Goal: Transaction & Acquisition: Purchase product/service

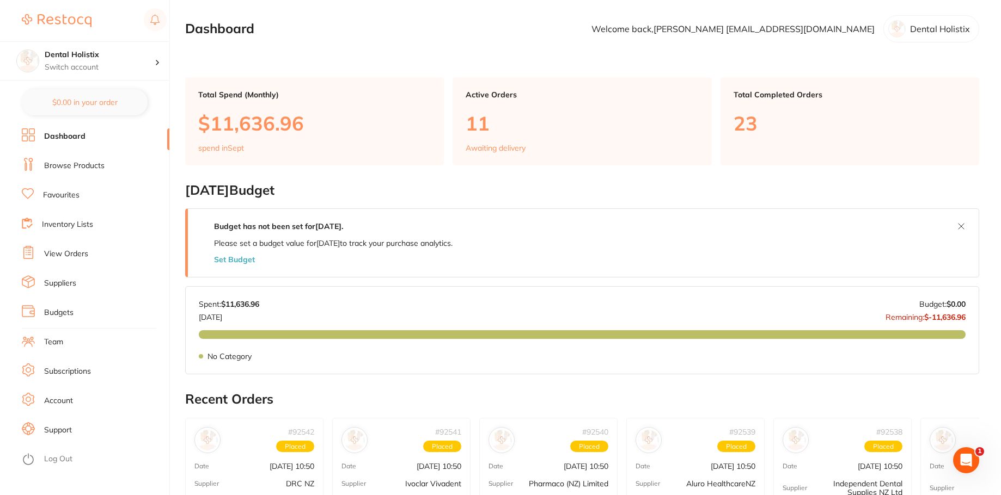
click at [62, 406] on link "Account" at bounding box center [58, 401] width 29 height 11
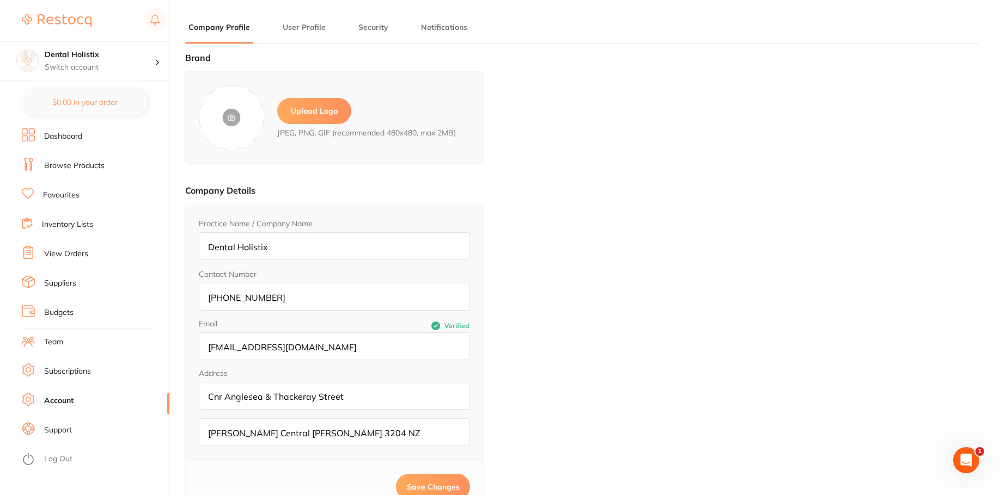
type input "Kara Williams"
type input "williamsdentistrynz@gmail.com"
type input "021527224"
type input "[EMAIL_ADDRESS][DOMAIN_NAME]"
click at [564, 146] on div "Brand Upload Logo JPEG, PNG, GIF (recommended 480x480, max 2MB) Company Details…" at bounding box center [582, 300] width 794 height 495
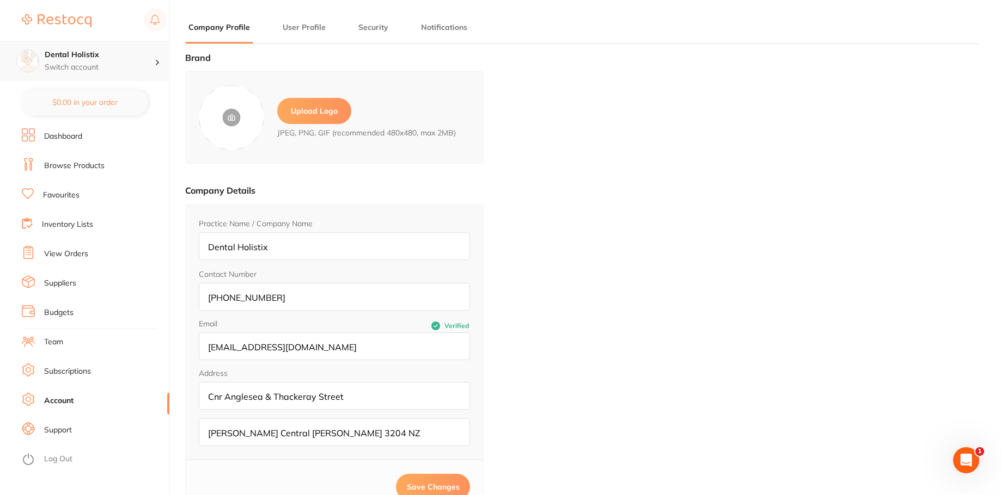
click at [151, 59] on h4 "Dental Holistix" at bounding box center [100, 55] width 110 height 11
click at [64, 20] on img at bounding box center [57, 20] width 70 height 13
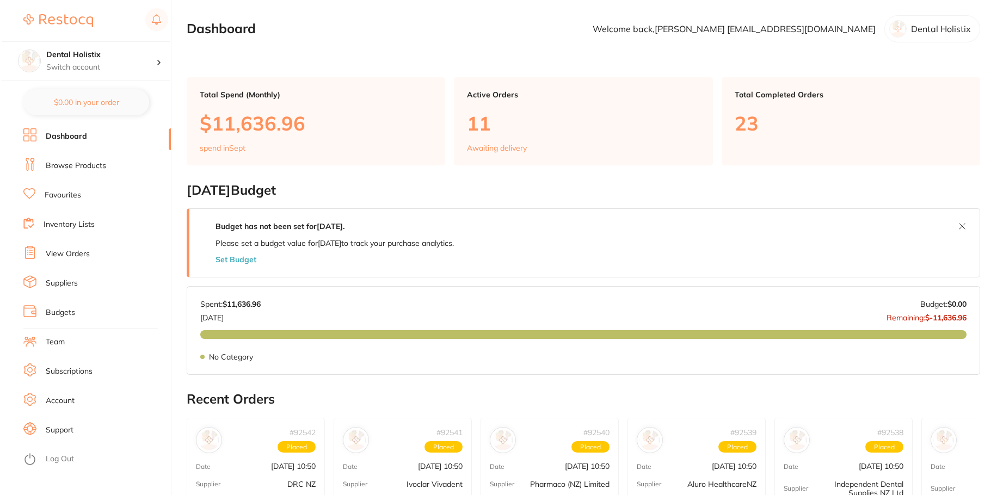
scroll to position [9, 0]
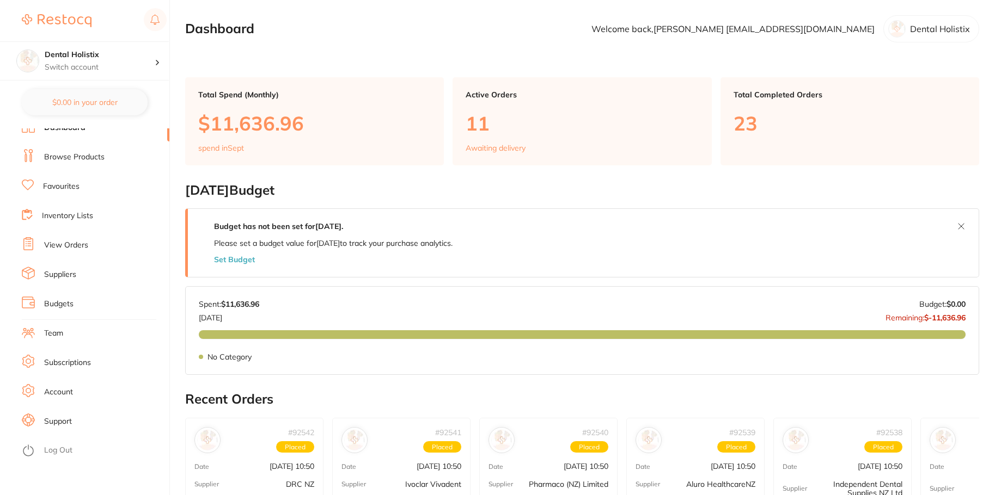
click at [64, 447] on link "Log Out" at bounding box center [58, 450] width 28 height 11
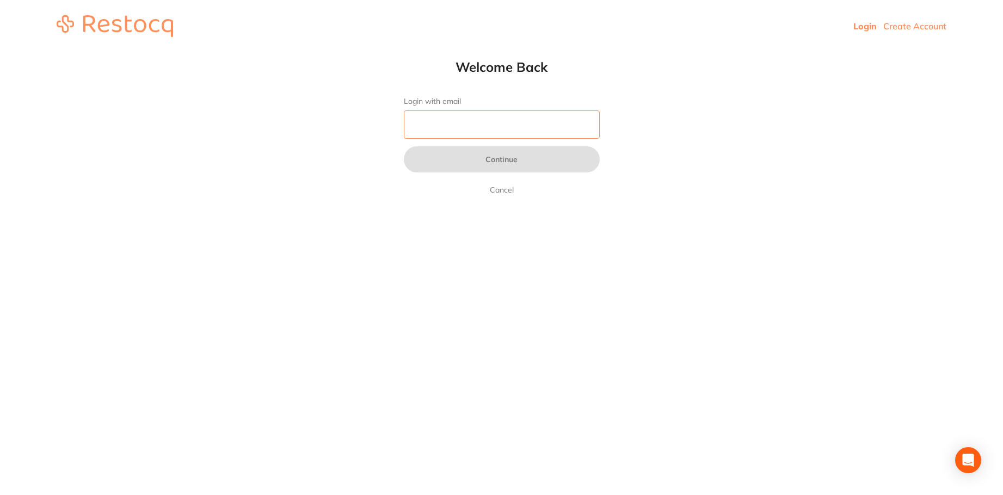
click at [487, 127] on input "Login with email" at bounding box center [502, 125] width 196 height 28
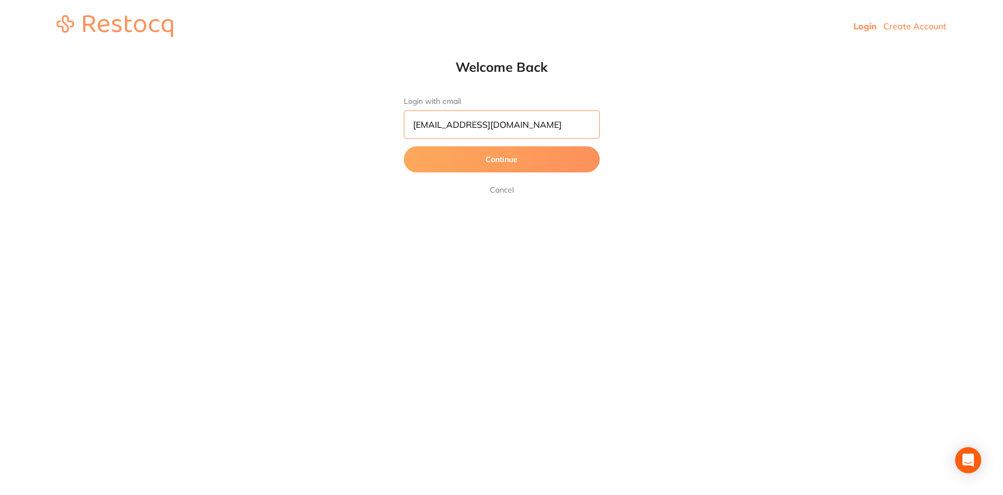
type input "[EMAIL_ADDRESS][DOMAIN_NAME]"
click at [703, 52] on html "Login Create Account Welcome Back Login with email treatments@dentalholistix.co…" at bounding box center [501, 26] width 1003 height 52
click at [503, 162] on button "Continue" at bounding box center [502, 159] width 196 height 26
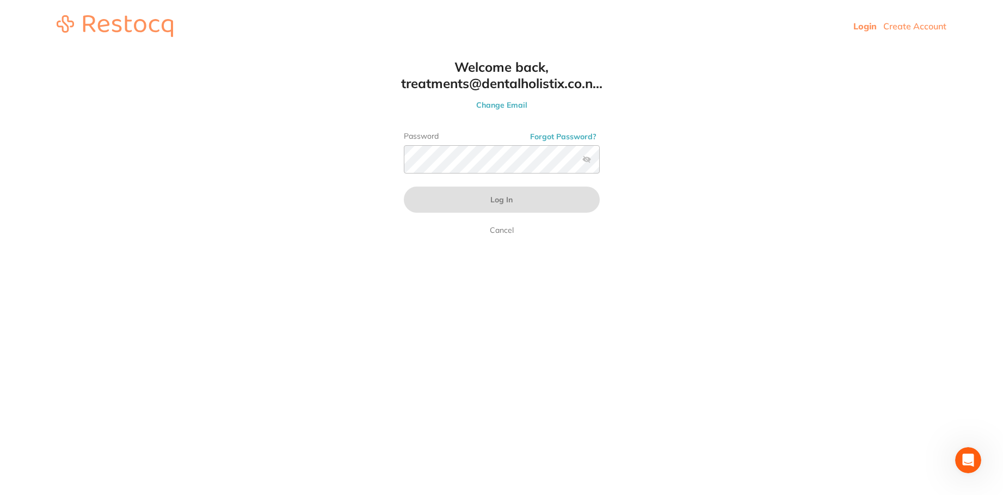
click at [575, 136] on button "Forgot Password?" at bounding box center [563, 137] width 73 height 10
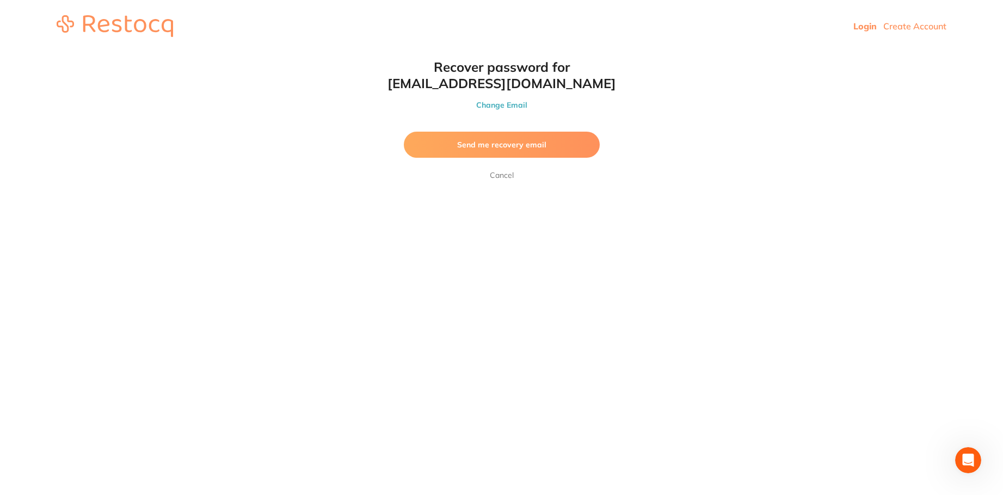
click at [517, 147] on span "Send me recovery email" at bounding box center [501, 145] width 89 height 10
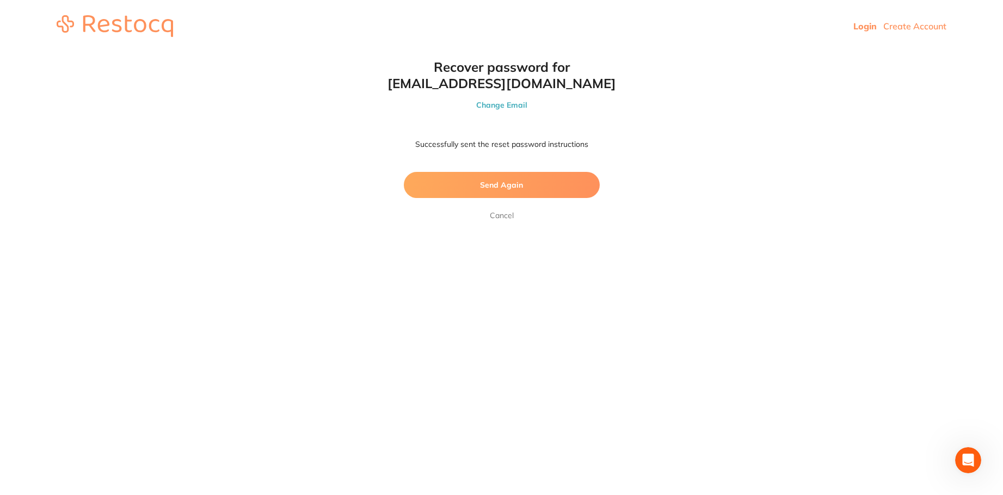
click at [800, 52] on html "Login Create Account Welcome Back Login with email treatments@dentalholistix.co…" at bounding box center [501, 26] width 1003 height 52
click at [863, 26] on link "Login" at bounding box center [865, 26] width 23 height 11
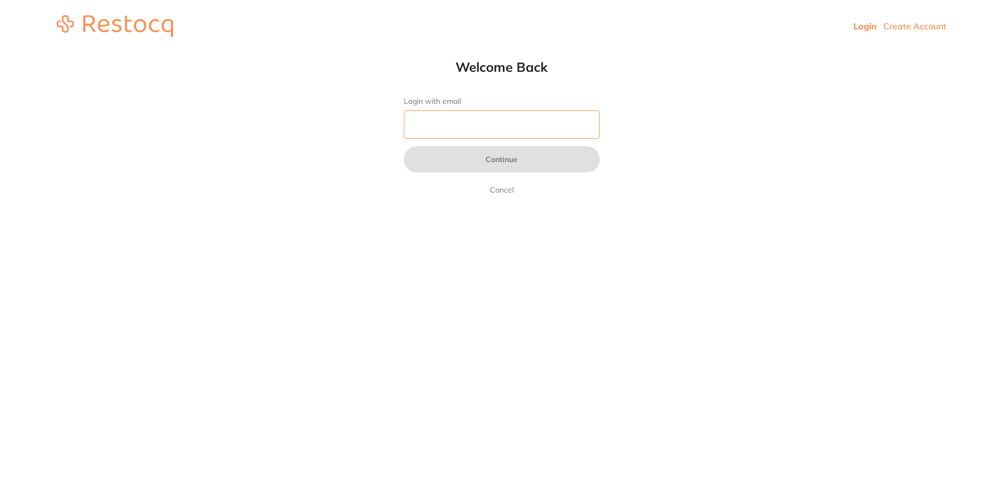
click at [450, 138] on input "Login with email" at bounding box center [502, 125] width 196 height 28
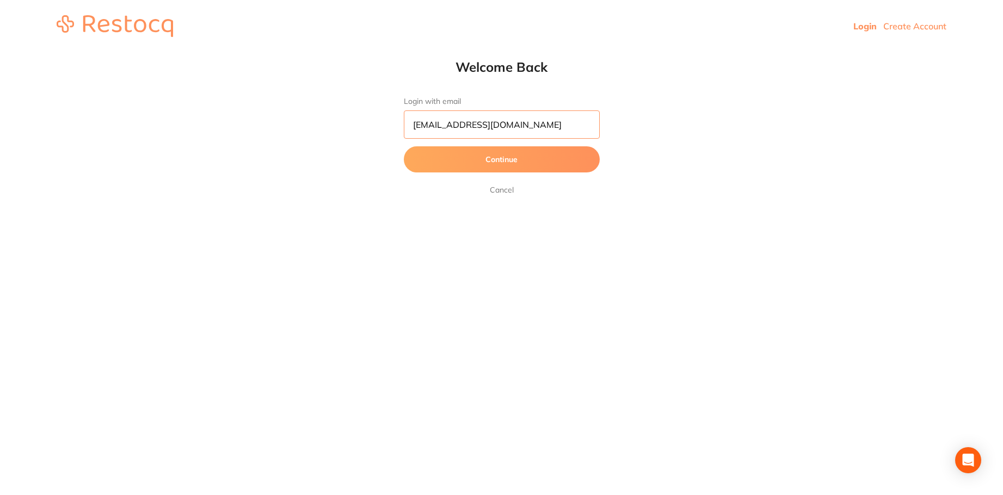
click at [404, 146] on button "Continue" at bounding box center [502, 159] width 196 height 26
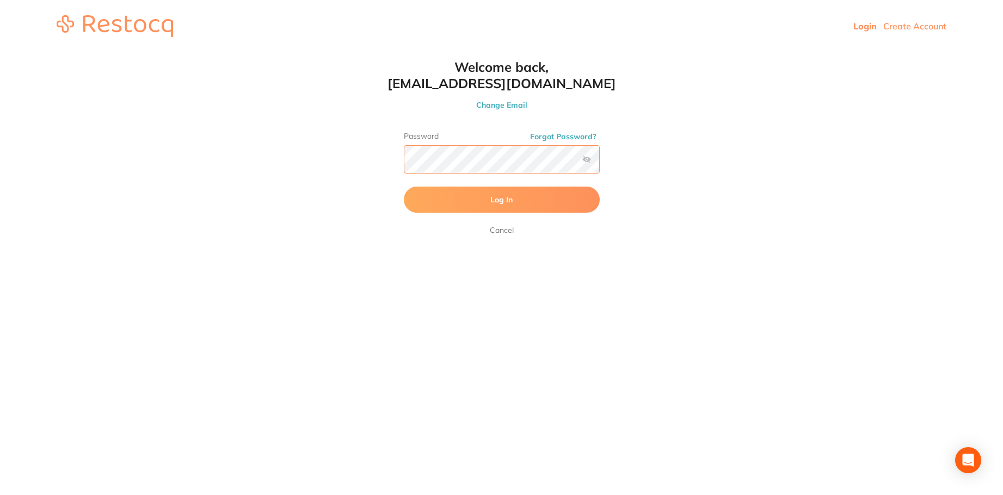
click at [404, 187] on button "Log In" at bounding box center [502, 200] width 196 height 26
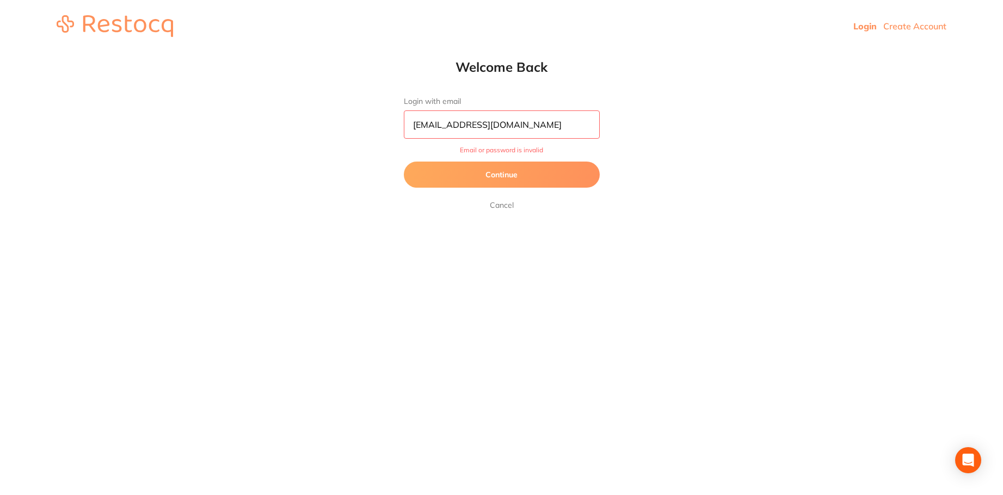
click at [452, 126] on input "treatment@dentalholistix.co.nz" at bounding box center [502, 125] width 196 height 28
type input "treatments@dentalholistix.co.nz"
click at [390, 195] on div "Welcome Back Login with email treatments@dentalholistix.co.nz Email or password…" at bounding box center [502, 135] width 240 height 153
click at [465, 165] on button "Continue" at bounding box center [502, 175] width 196 height 26
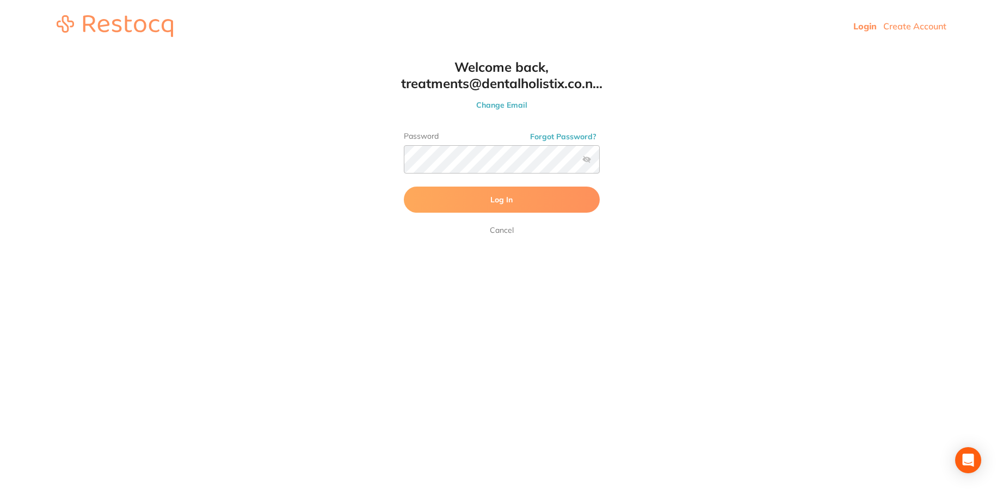
click at [586, 161] on label at bounding box center [586, 159] width 9 height 9
click at [600, 163] on input "checkbox" at bounding box center [600, 163] width 0 height 0
click at [586, 161] on label at bounding box center [586, 159] width 9 height 9
click at [600, 163] on input "checkbox" at bounding box center [600, 163] width 0 height 0
click at [499, 199] on span "Log In" at bounding box center [501, 200] width 22 height 10
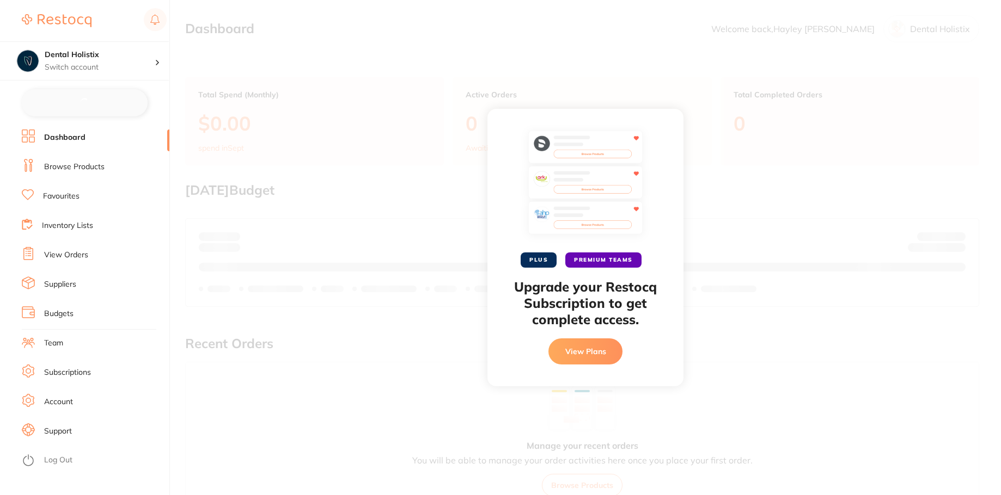
checkbox input "false"
click at [216, 246] on div "PLUS PREMIUM TEAMS Upgrade your Restocq Subscription to get complete access. Vi…" at bounding box center [585, 247] width 831 height 495
click at [119, 52] on h4 "Dental Holistix" at bounding box center [100, 55] width 110 height 11
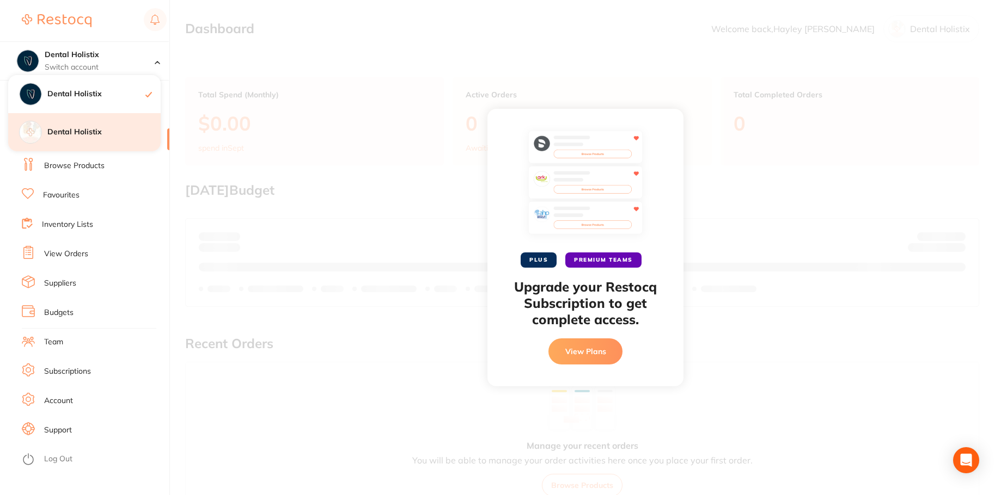
click at [71, 138] on div "Dental Holistix" at bounding box center [84, 132] width 152 height 38
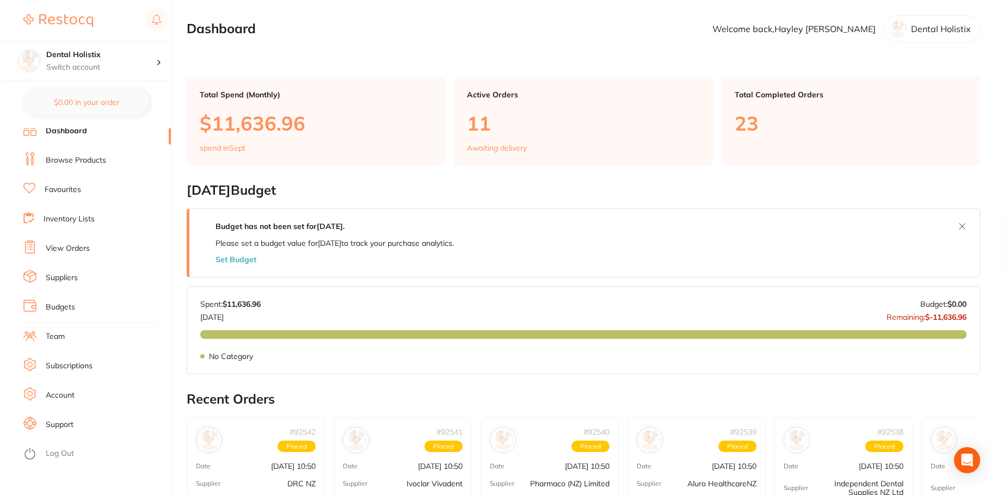
scroll to position [9, 0]
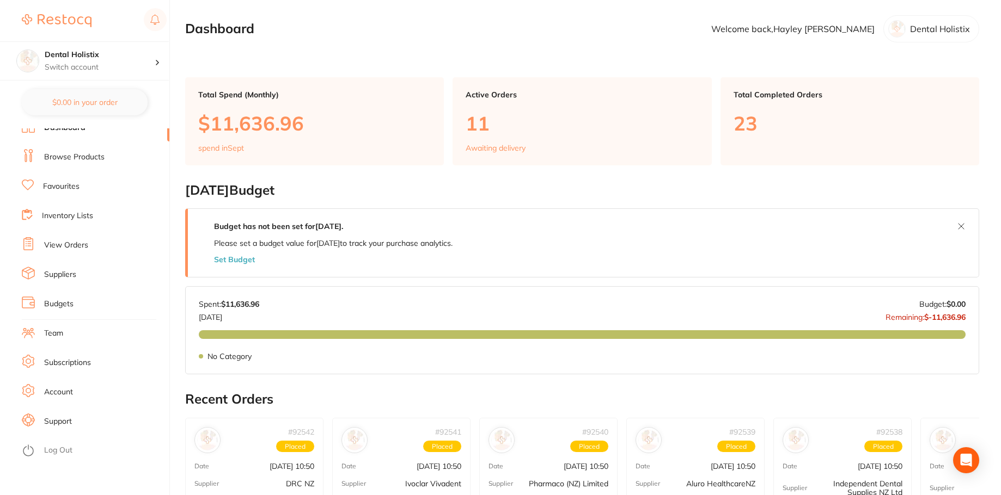
click at [47, 329] on link "Team" at bounding box center [53, 333] width 19 height 11
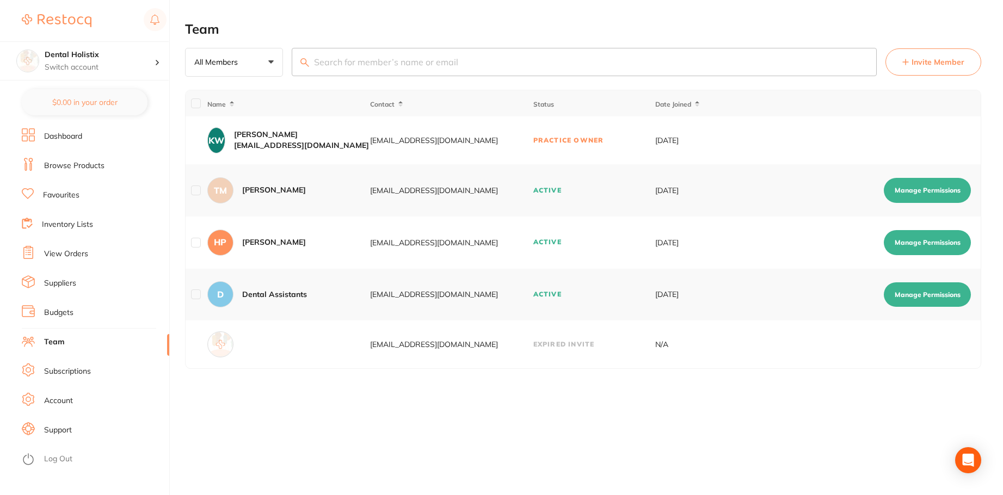
click at [77, 132] on link "Dashboard" at bounding box center [63, 136] width 38 height 11
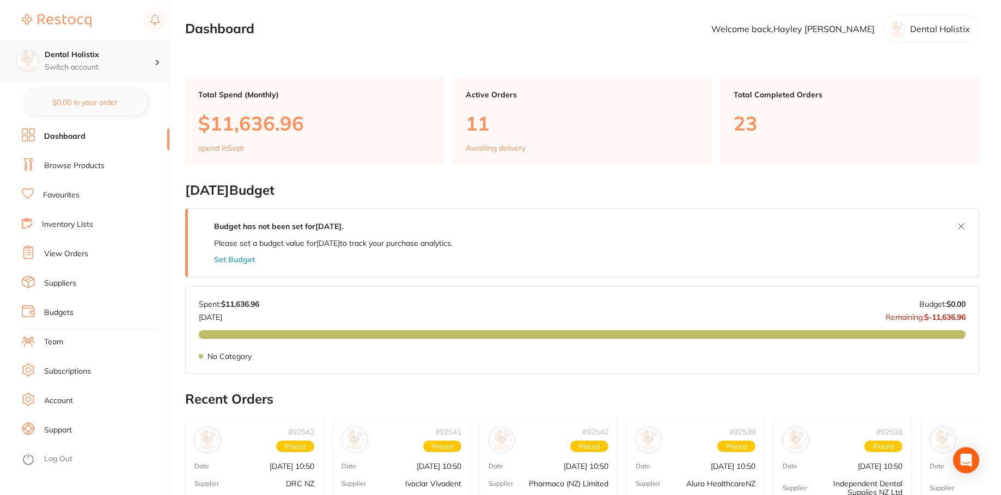
click at [148, 60] on div "Dental Holistix Switch account" at bounding box center [100, 61] width 110 height 23
click at [844, 29] on p "Welcome back, Hayley Pettit" at bounding box center [792, 29] width 163 height 10
click at [74, 191] on link "Favourites" at bounding box center [61, 195] width 36 height 11
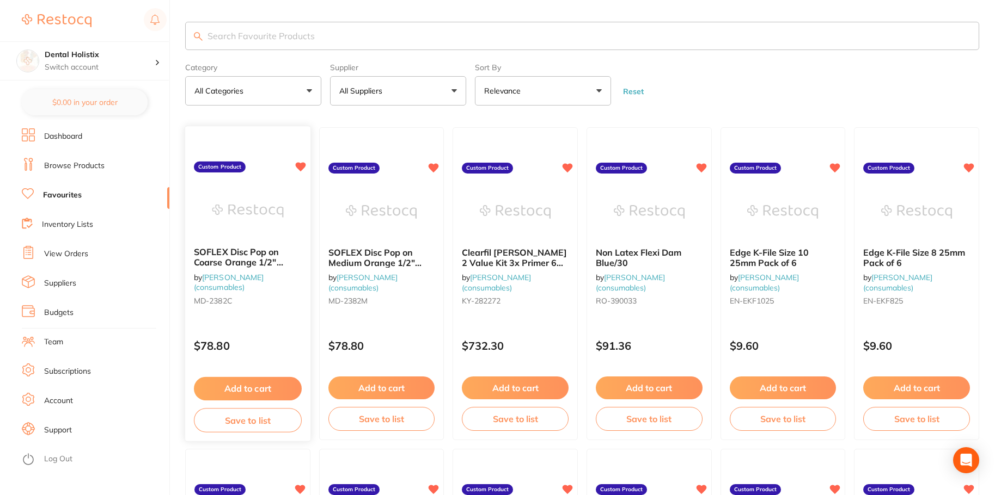
click at [263, 386] on button "Add to cart" at bounding box center [248, 388] width 108 height 23
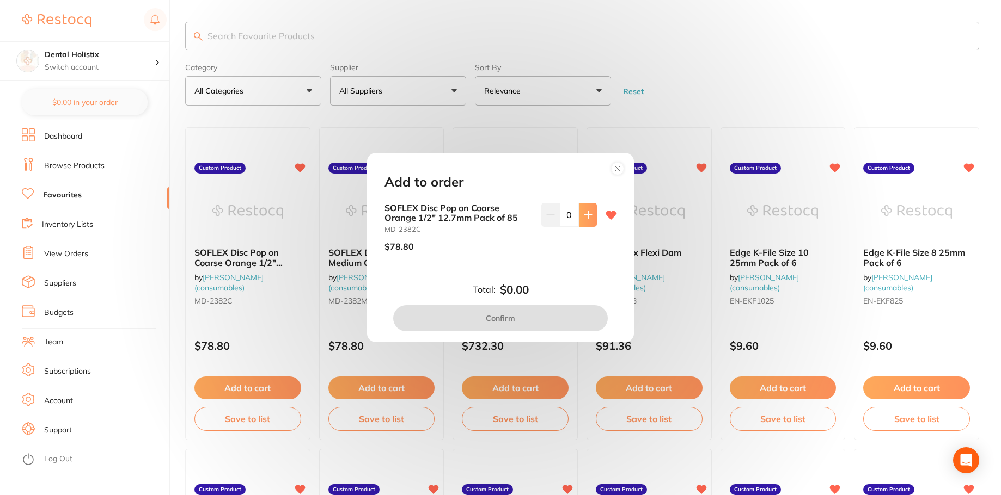
click at [587, 218] on icon at bounding box center [588, 215] width 9 height 9
type input "1"
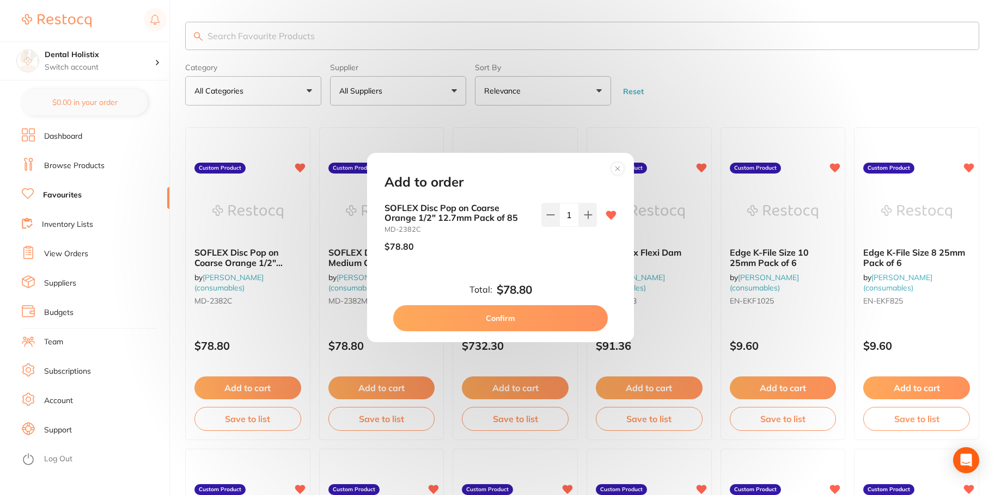
click at [509, 322] on button "Confirm" at bounding box center [500, 318] width 214 height 26
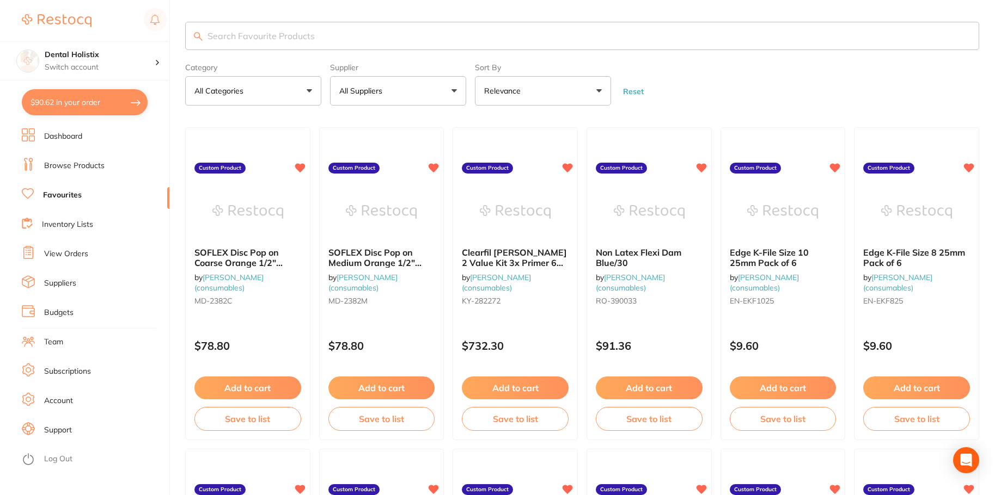
click at [104, 100] on button "$90.62 in your order" at bounding box center [85, 102] width 126 height 26
checkbox input "true"
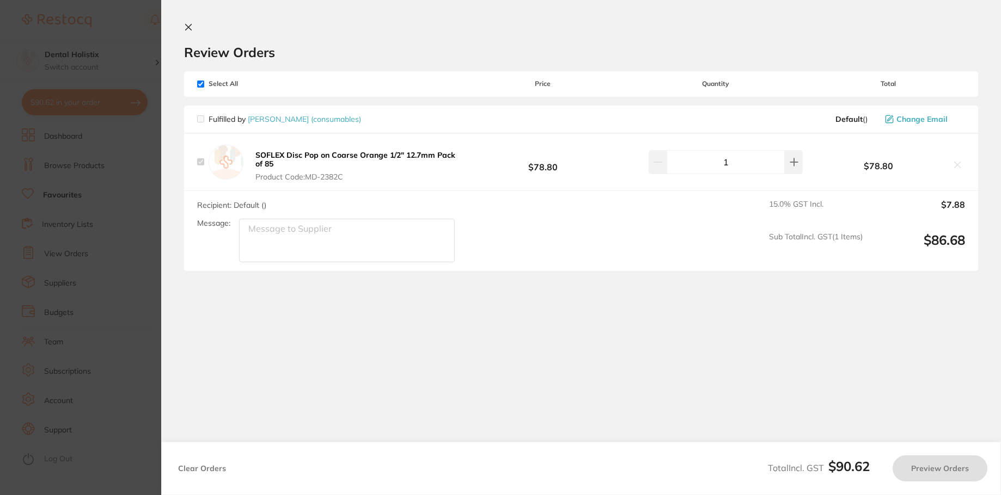
checkbox input "false"
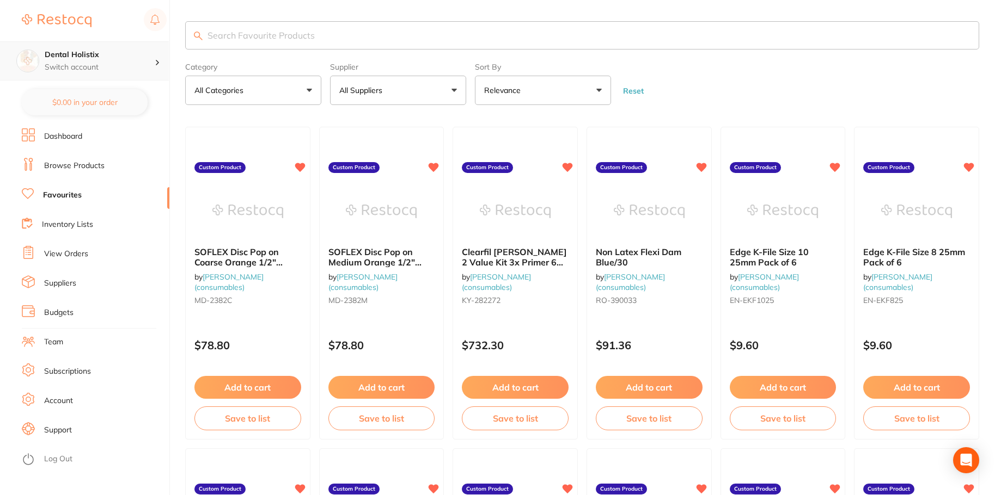
click at [114, 59] on h4 "Dental Holistix" at bounding box center [100, 55] width 110 height 11
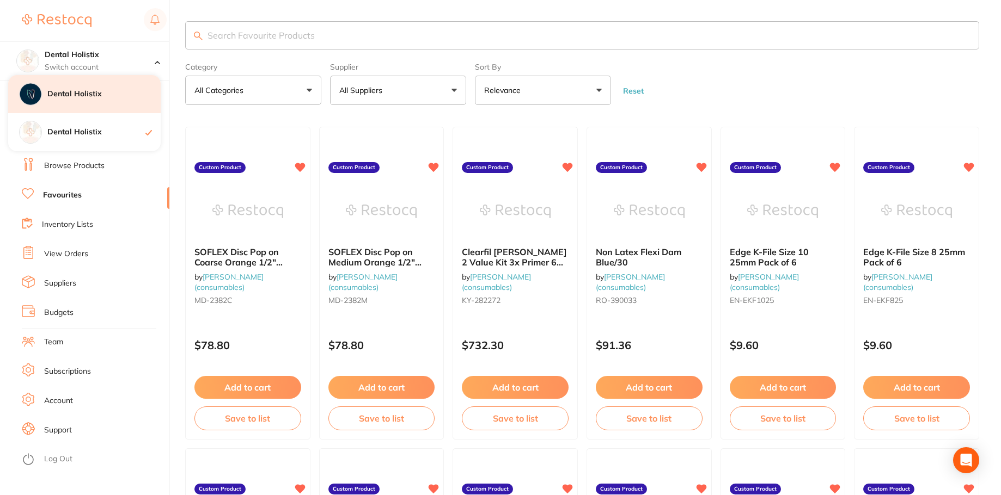
click at [76, 95] on h4 "Dental Holistix" at bounding box center [103, 94] width 113 height 11
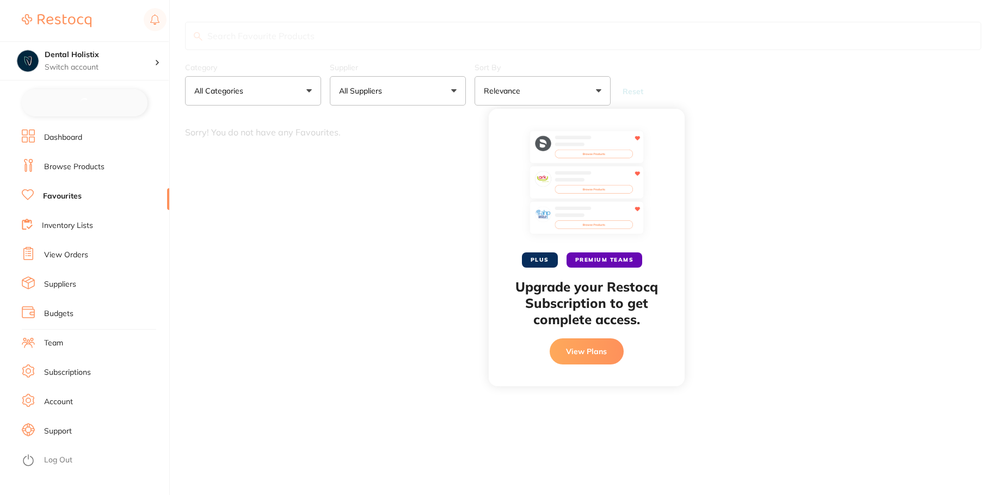
checkbox input "false"
click at [64, 159] on li "Browse Products" at bounding box center [96, 166] width 148 height 16
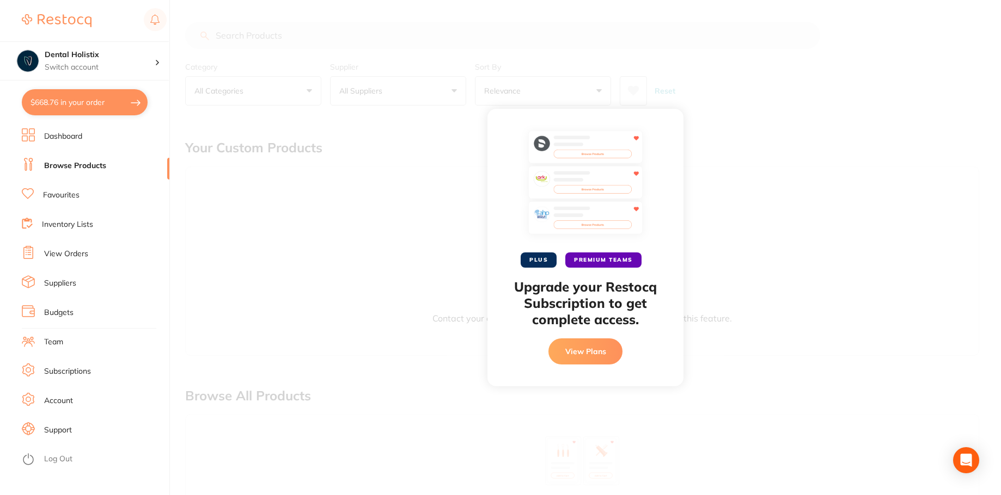
click at [63, 126] on section "Dental Holistix Switch account Dental Holistix Dental Holistix $668.76 in your …" at bounding box center [85, 247] width 170 height 495
click at [66, 139] on link "Dashboard" at bounding box center [63, 136] width 38 height 11
click at [63, 224] on link "Inventory Lists" at bounding box center [67, 224] width 51 height 11
click at [59, 255] on link "View Orders" at bounding box center [66, 254] width 44 height 11
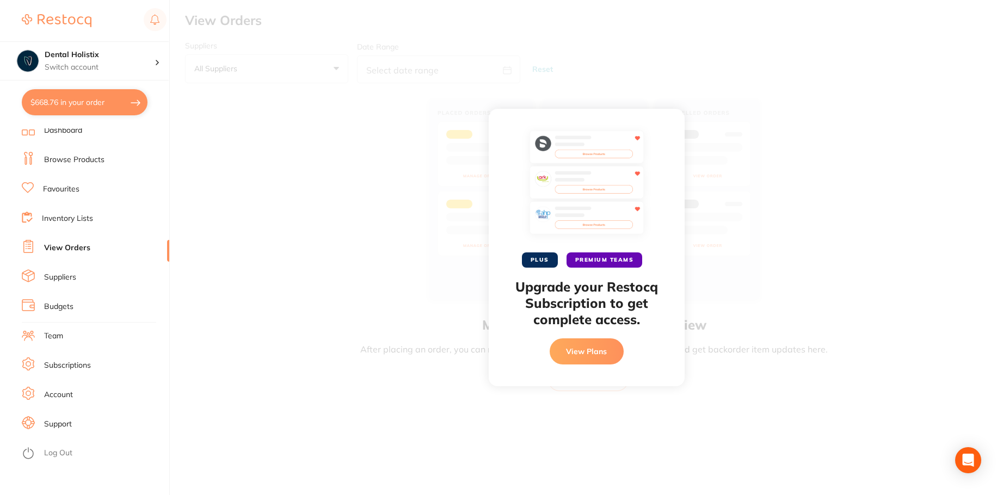
scroll to position [9, 0]
click at [59, 450] on link "Log Out" at bounding box center [58, 450] width 28 height 11
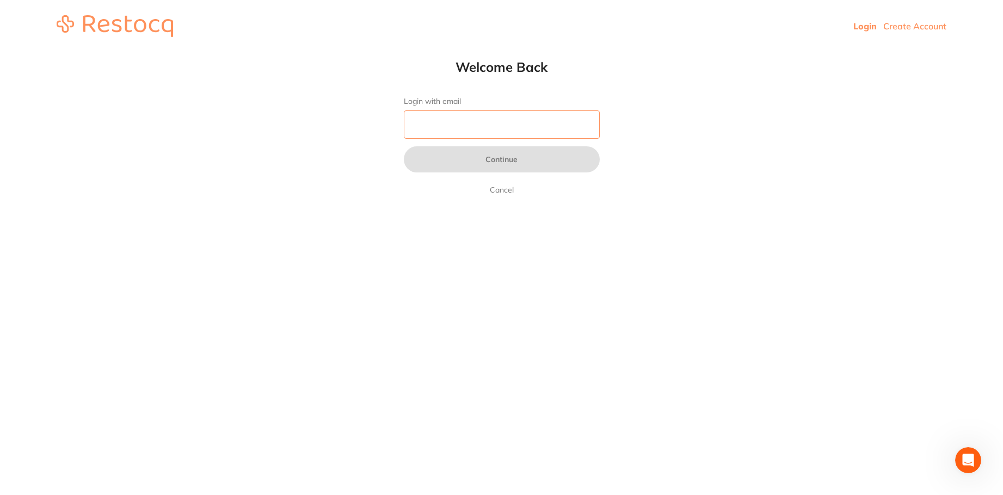
click at [481, 130] on input "Login with email" at bounding box center [502, 125] width 196 height 28
type input "[EMAIL_ADDRESS][DOMAIN_NAME]"
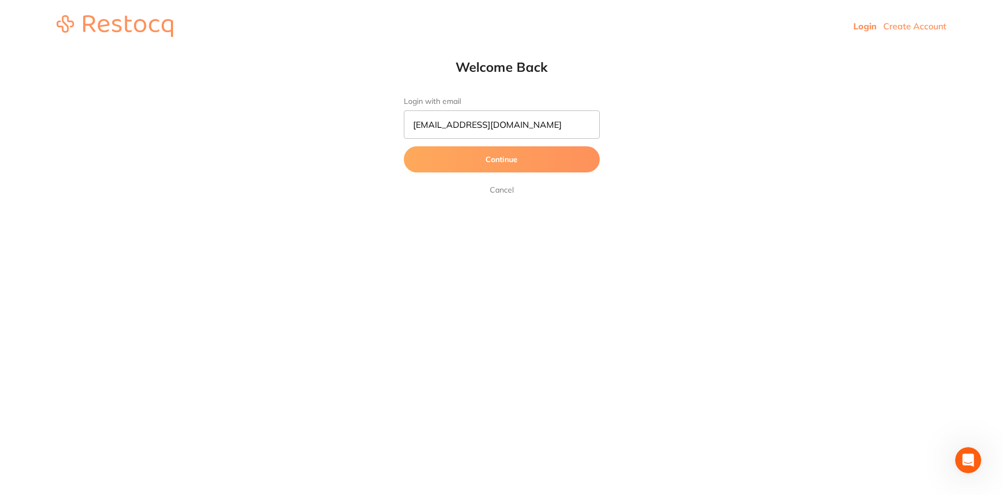
click at [493, 164] on button "Continue" at bounding box center [502, 159] width 196 height 26
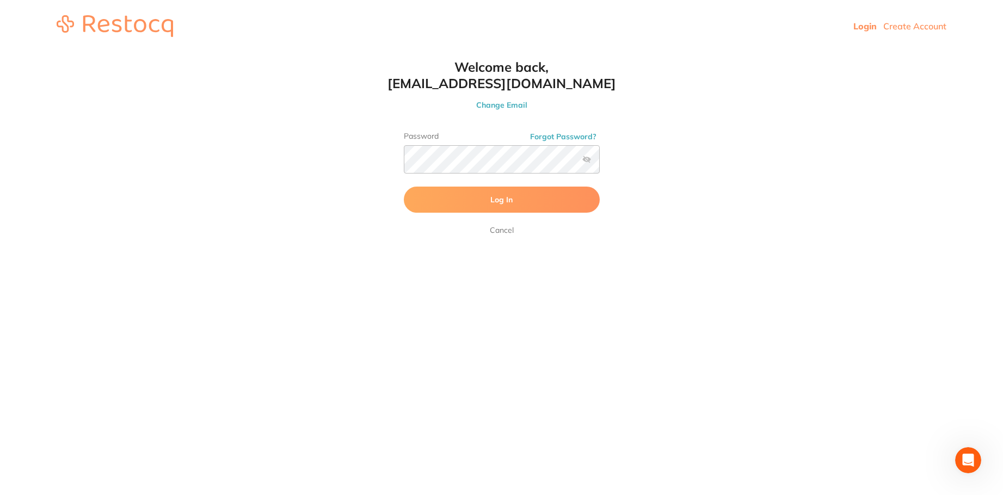
click at [530, 195] on button "Log In" at bounding box center [502, 200] width 196 height 26
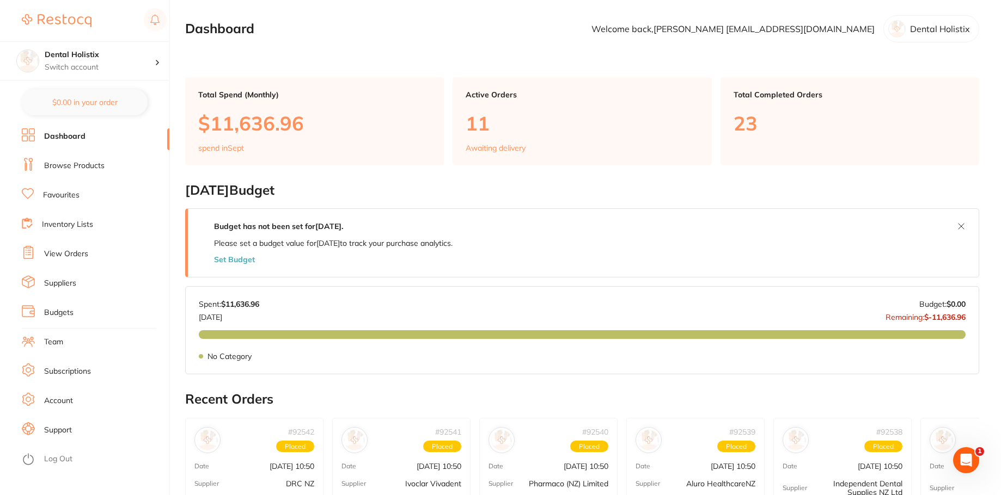
click at [65, 253] on link "View Orders" at bounding box center [66, 254] width 44 height 11
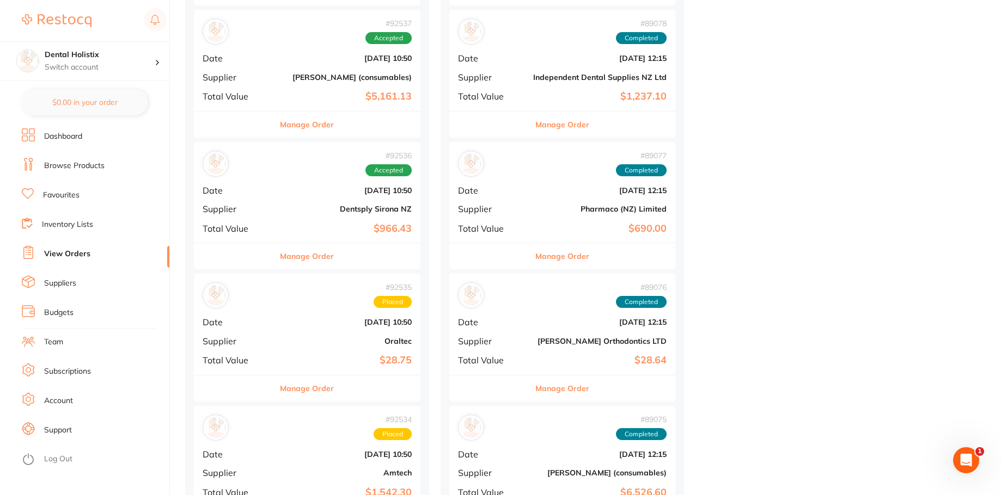
scroll to position [327, 0]
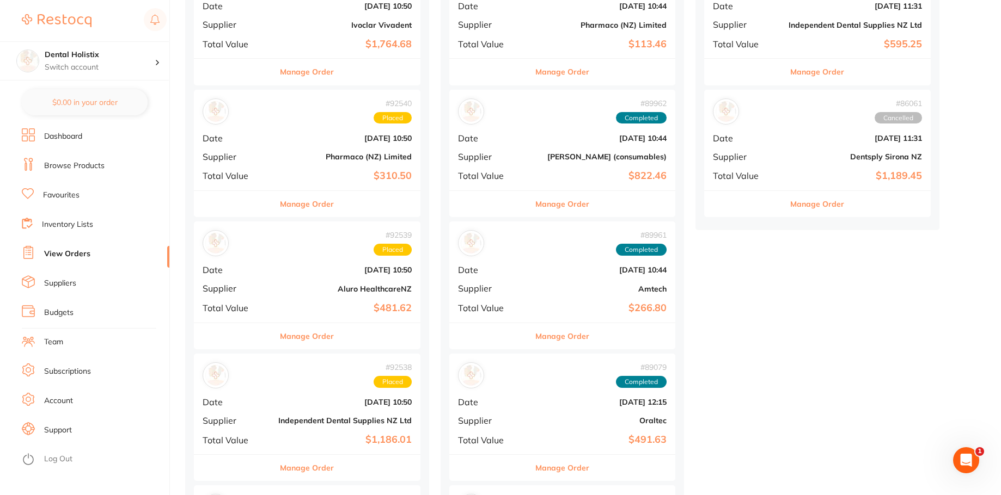
drag, startPoint x: 885, startPoint y: 387, endPoint x: 845, endPoint y: 79, distance: 310.1
